Goal: Browse casually: Explore the website without a specific task or goal

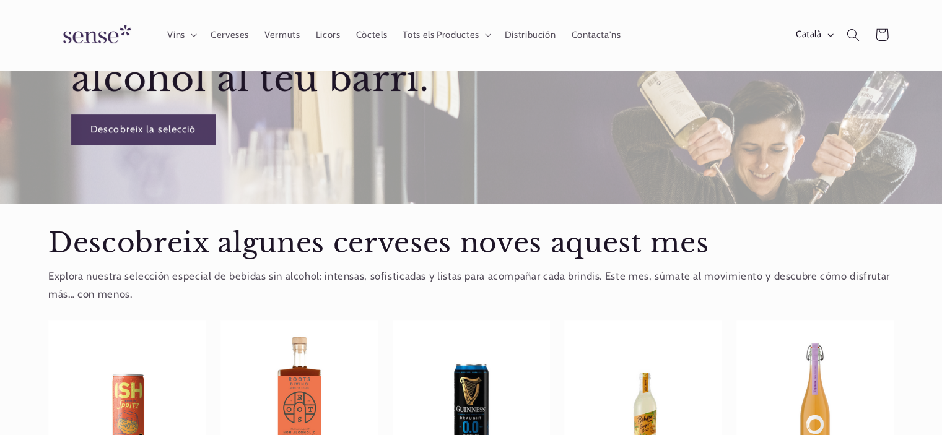
scroll to position [0, 825]
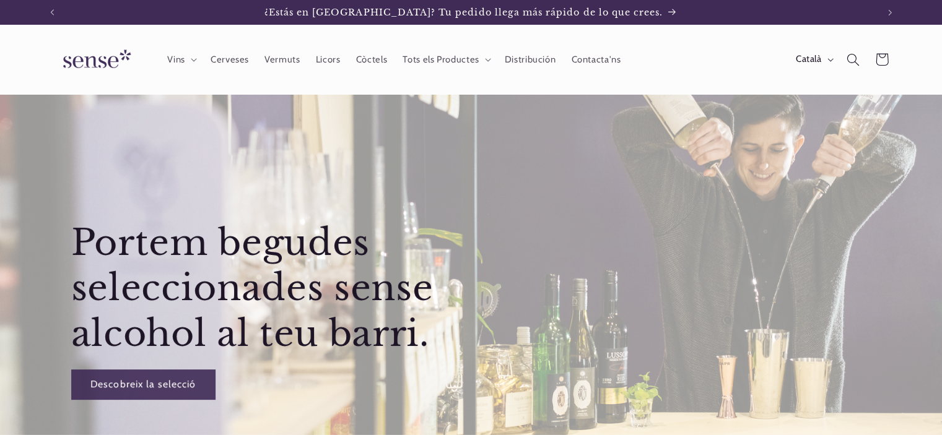
click at [89, 55] on img at bounding box center [94, 59] width 93 height 35
